Goal: Use online tool/utility: Utilize a website feature to perform a specific function

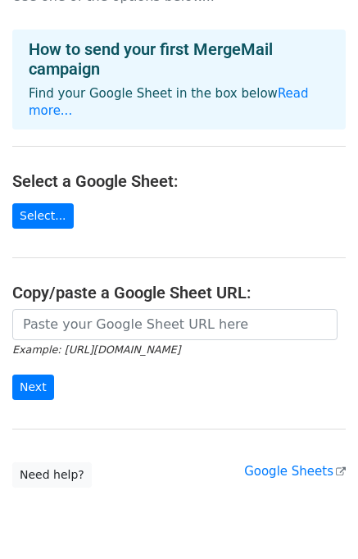
scroll to position [52, 0]
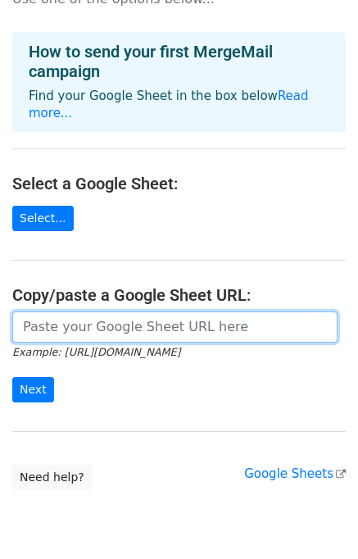
click at [52, 319] on input "url" at bounding box center [175, 327] width 326 height 31
paste input "[URL][DOMAIN_NAME]"
click at [36, 312] on input "[URL][DOMAIN_NAME]" at bounding box center [175, 327] width 326 height 31
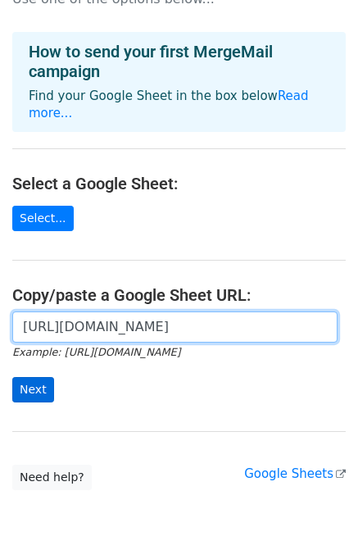
type input "[URL][DOMAIN_NAME]"
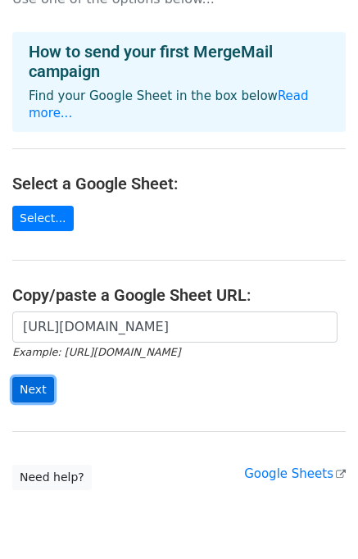
click at [41, 377] on input "Next" at bounding box center [33, 389] width 42 height 25
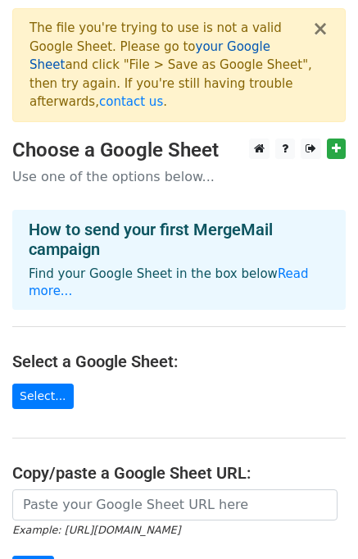
click at [171, 48] on link "your Google Sheet" at bounding box center [150, 56] width 241 height 34
click at [282, 267] on link "Read more..." at bounding box center [169, 283] width 280 height 32
